Goal: Task Accomplishment & Management: Use online tool/utility

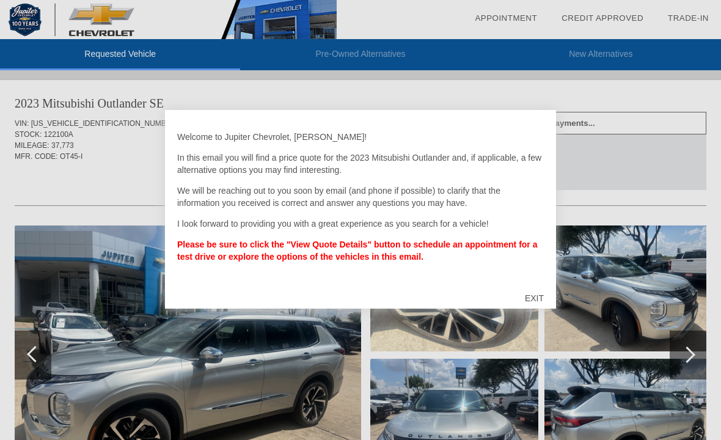
click at [544, 293] on div "EXIT" at bounding box center [534, 298] width 43 height 37
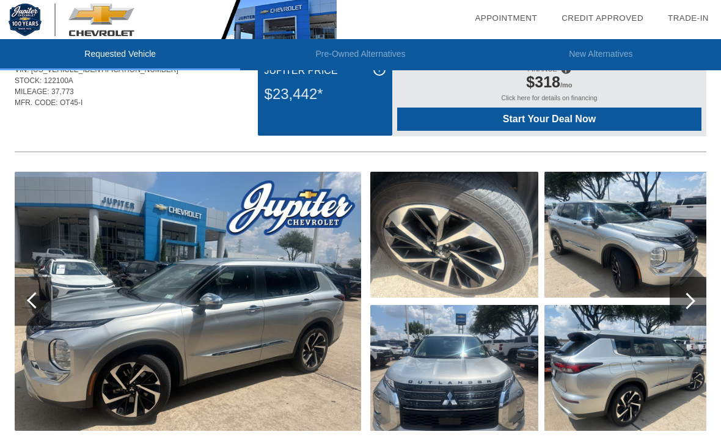
scroll to position [83, 0]
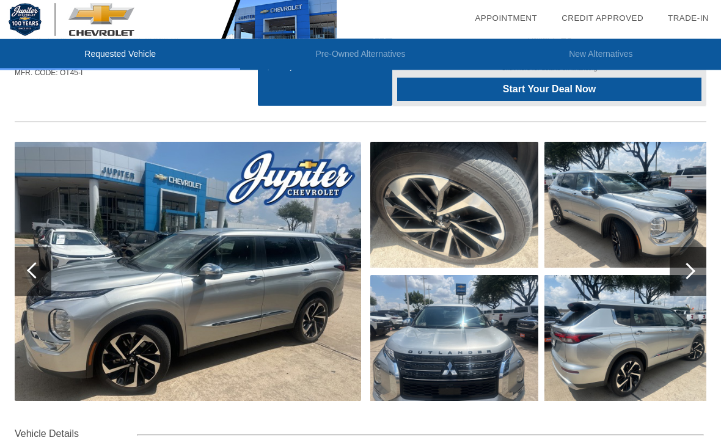
click at [288, 278] on img at bounding box center [188, 271] width 347 height 259
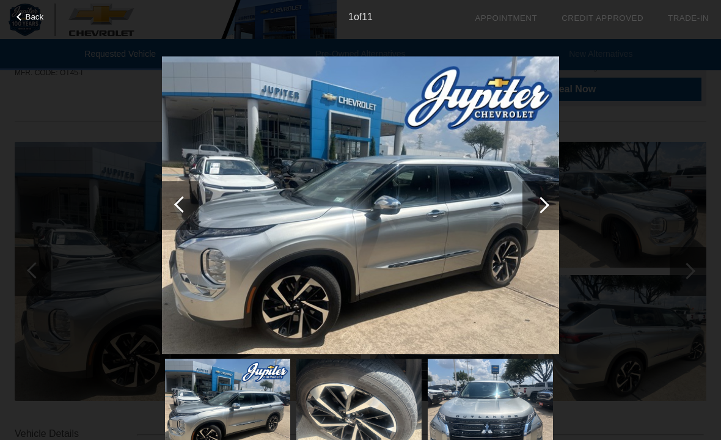
click at [547, 203] on div at bounding box center [541, 205] width 17 height 17
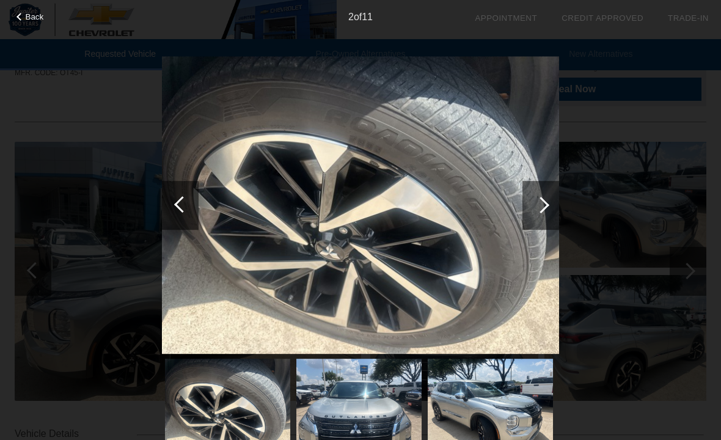
click at [534, 217] on div at bounding box center [541, 205] width 37 height 49
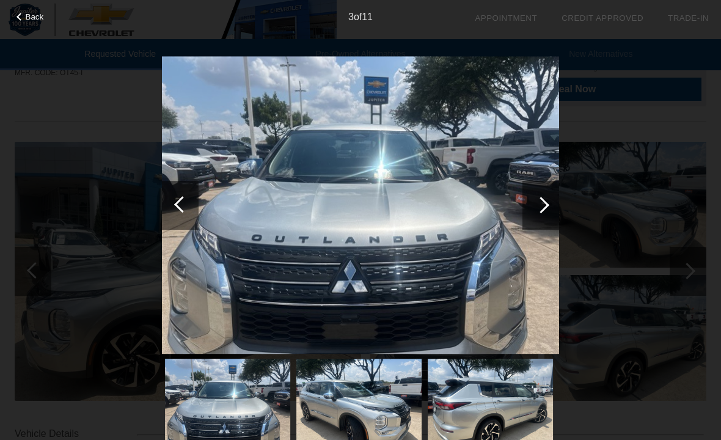
click at [536, 219] on div at bounding box center [541, 205] width 37 height 49
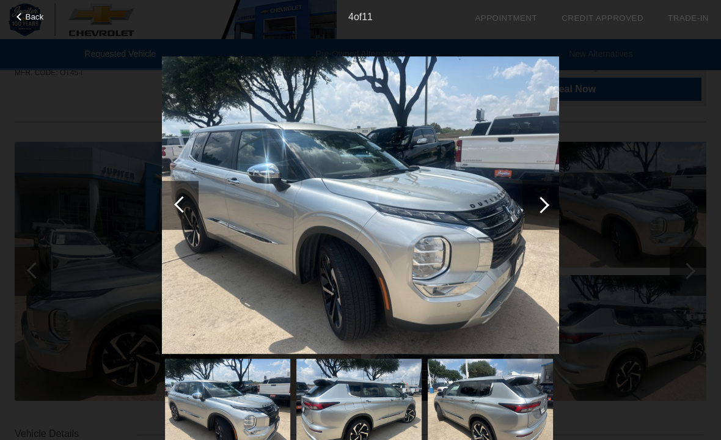
click at [527, 220] on div at bounding box center [541, 205] width 37 height 49
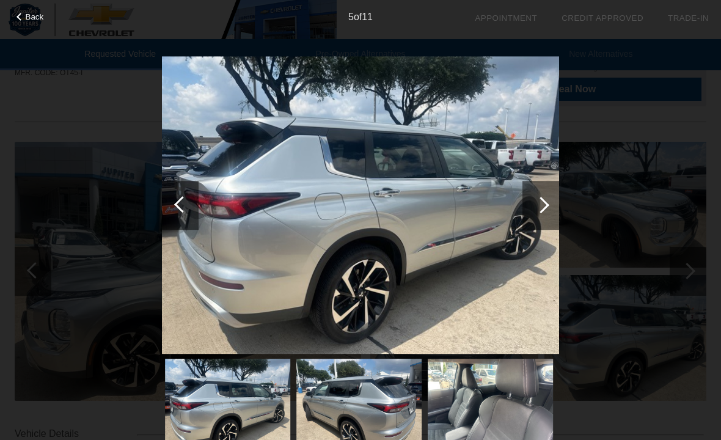
click at [535, 209] on div at bounding box center [541, 205] width 37 height 49
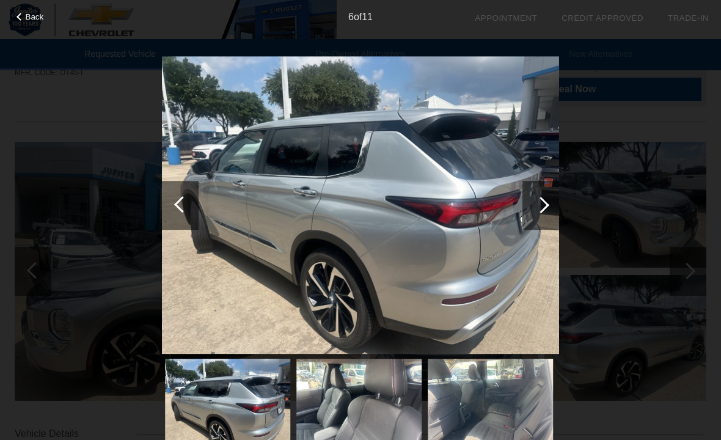
click at [543, 208] on div at bounding box center [541, 205] width 17 height 17
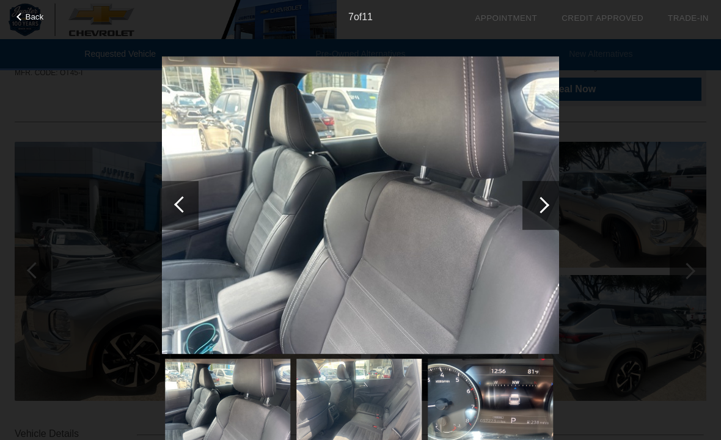
click at [533, 210] on div at bounding box center [541, 205] width 37 height 49
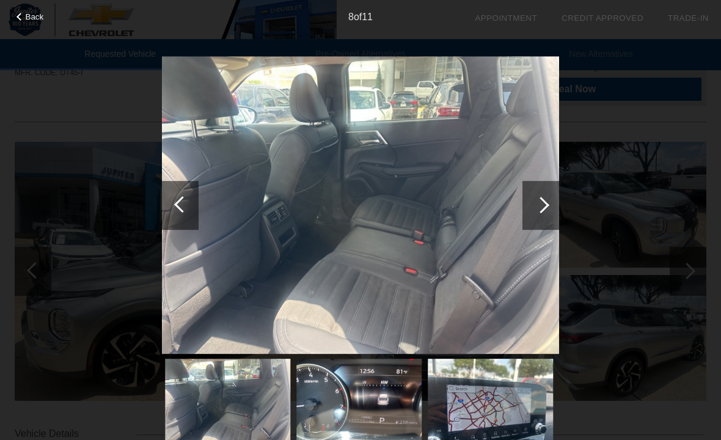
click at [518, 229] on img at bounding box center [360, 205] width 397 height 298
click at [530, 219] on div at bounding box center [541, 205] width 37 height 49
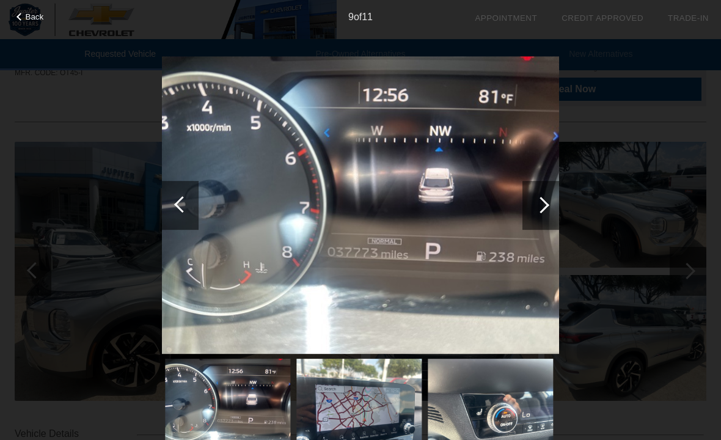
click at [534, 212] on div at bounding box center [541, 205] width 37 height 49
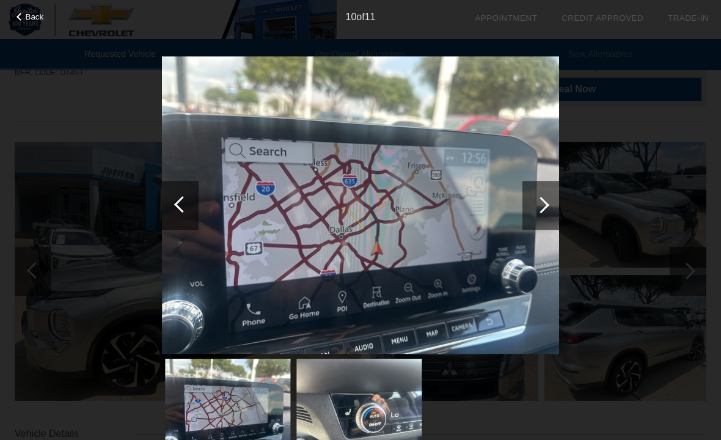
click at [528, 204] on div at bounding box center [541, 205] width 37 height 49
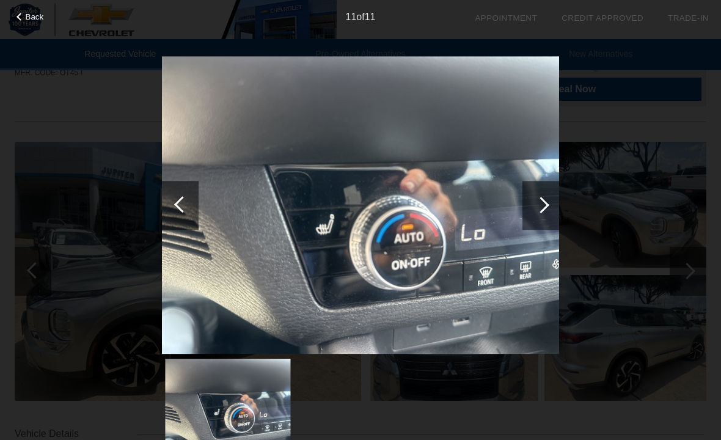
click at [524, 205] on div at bounding box center [541, 205] width 37 height 49
click at [536, 222] on div at bounding box center [541, 205] width 37 height 49
click at [535, 204] on div at bounding box center [541, 205] width 17 height 17
click at [537, 207] on div at bounding box center [541, 205] width 17 height 17
click at [525, 208] on div at bounding box center [541, 205] width 37 height 49
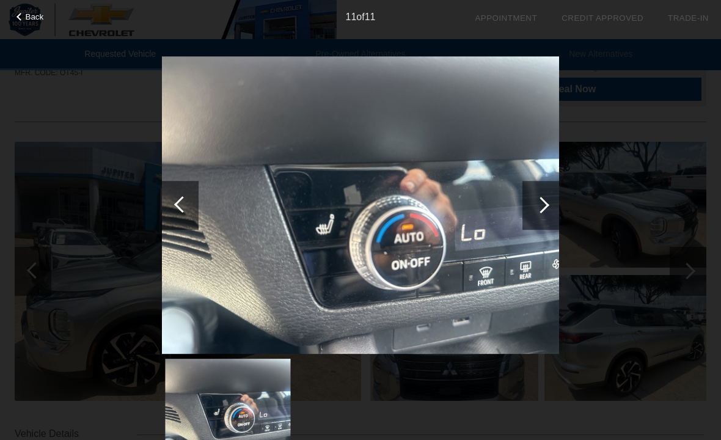
click at [537, 205] on div at bounding box center [541, 205] width 17 height 17
click at [533, 207] on div at bounding box center [541, 205] width 37 height 49
click at [556, 219] on div at bounding box center [541, 205] width 37 height 49
click at [546, 212] on div at bounding box center [541, 205] width 37 height 49
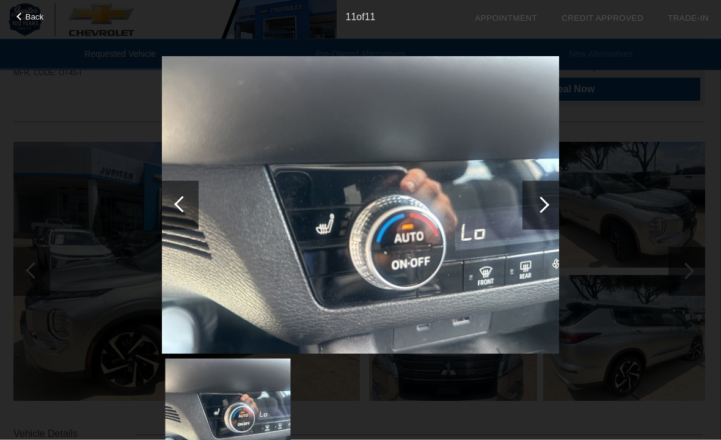
click at [270, 433] on img at bounding box center [227, 406] width 125 height 94
click at [35, 18] on span "Back" at bounding box center [35, 16] width 18 height 9
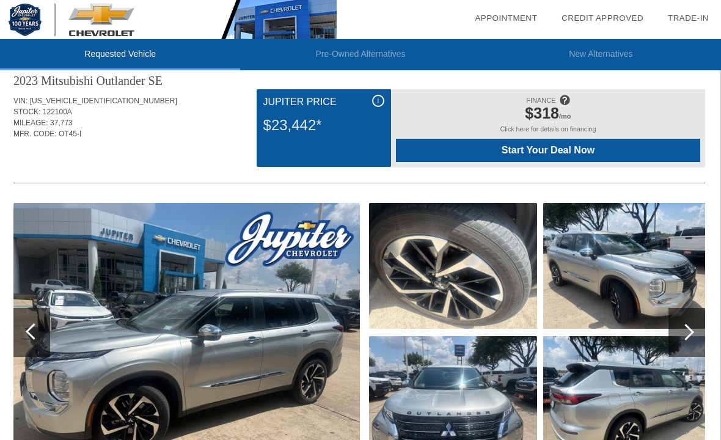
scroll to position [0, 1]
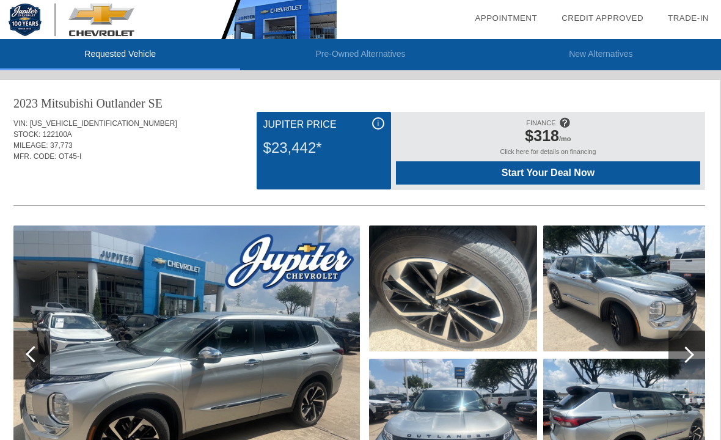
click at [38, 349] on div at bounding box center [31, 355] width 37 height 49
